Goal: Task Accomplishment & Management: Use online tool/utility

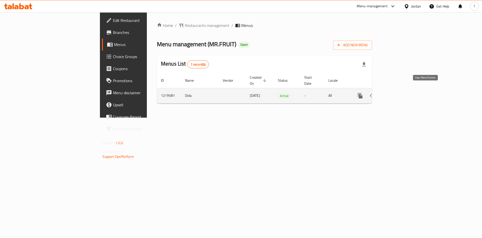
click at [363, 93] on icon "more" at bounding box center [360, 96] width 6 height 6
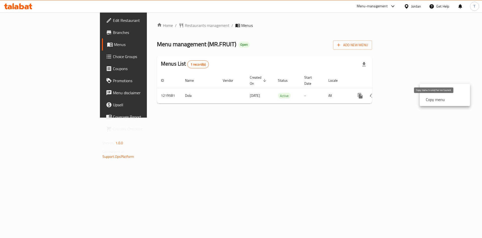
click at [437, 101] on strong "Copy menu" at bounding box center [435, 99] width 19 height 6
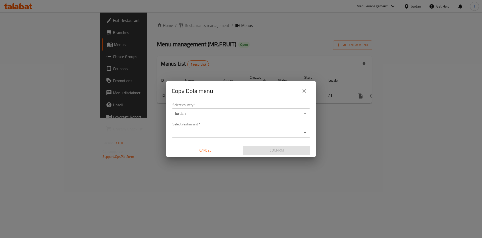
click at [206, 133] on input "Select restaurant   *" at bounding box center [236, 132] width 127 height 7
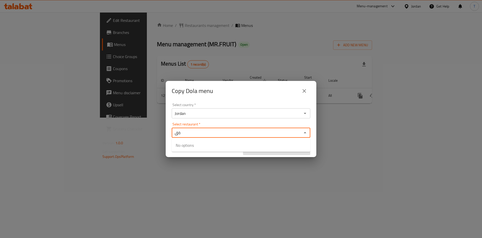
type input "ة"
type input "mr. fruit"
paste input "mr.fruit"
type input "mr.fruit"
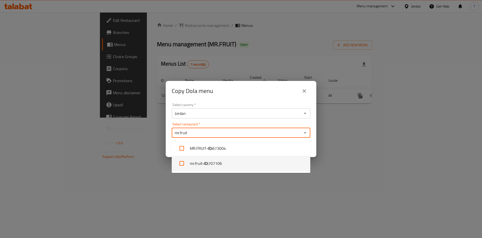
click at [221, 166] on span "707106" at bounding box center [215, 163] width 14 height 6
checkbox input "true"
click at [270, 103] on div "Select country   * Jordan Select country *" at bounding box center [241, 110] width 139 height 15
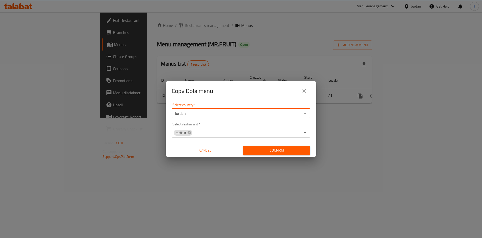
click at [288, 152] on span "Confirm" at bounding box center [276, 150] width 59 height 6
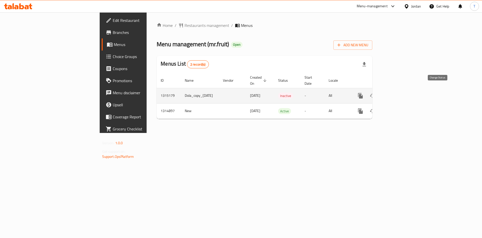
click at [375, 93] on icon "enhanced table" at bounding box center [372, 96] width 6 height 6
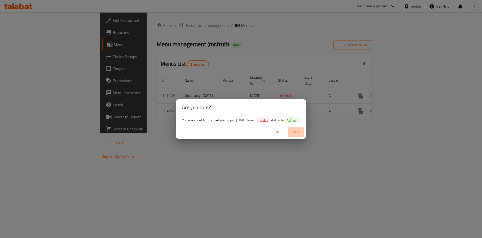
click at [302, 130] on span "Yes" at bounding box center [296, 132] width 12 height 6
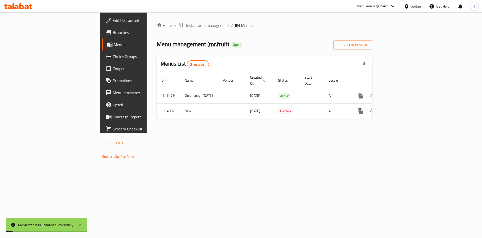
drag, startPoint x: 373, startPoint y: 159, endPoint x: 377, endPoint y: 159, distance: 3.5
click at [376, 133] on div "Home / Restaurants management / Menus Menu management ( mr.fruit ) Open Add New…" at bounding box center [265, 72] width 236 height 120
